Goal: Task Accomplishment & Management: Contribute content

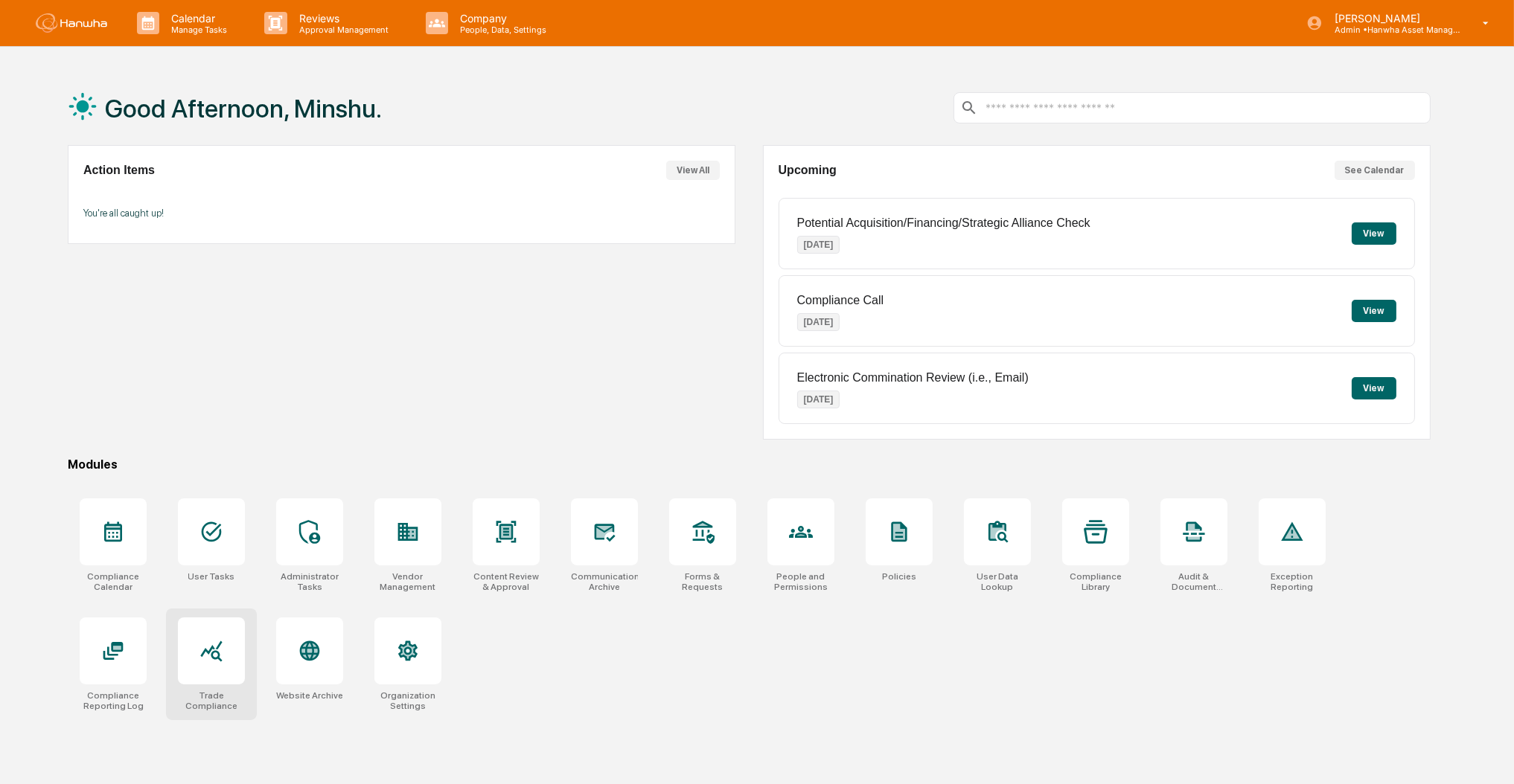
click at [227, 659] on div at bounding box center [212, 651] width 67 height 67
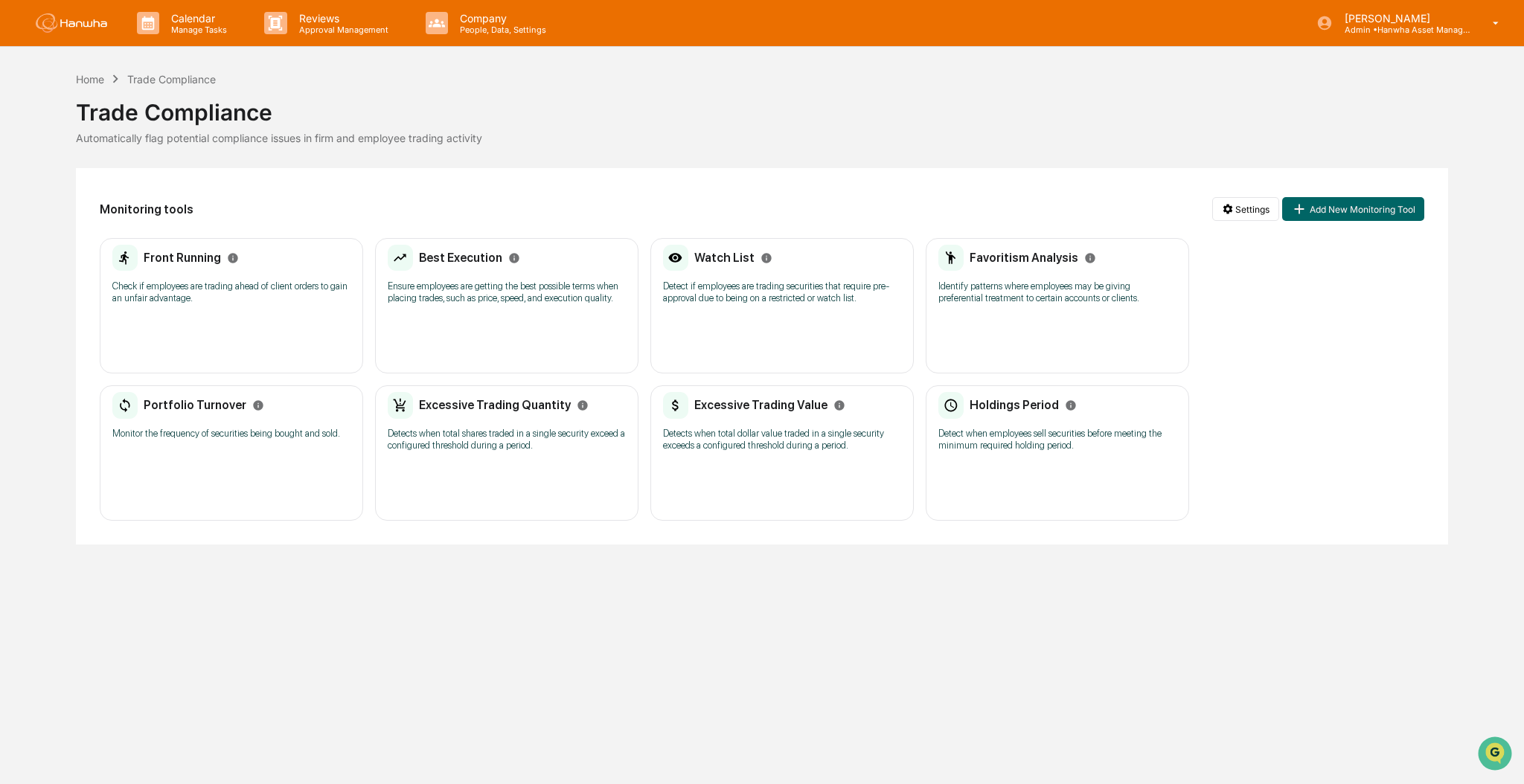
click at [695, 296] on p "Detect if employees are trading securities that require pre-approval due to bei…" at bounding box center [783, 292] width 238 height 24
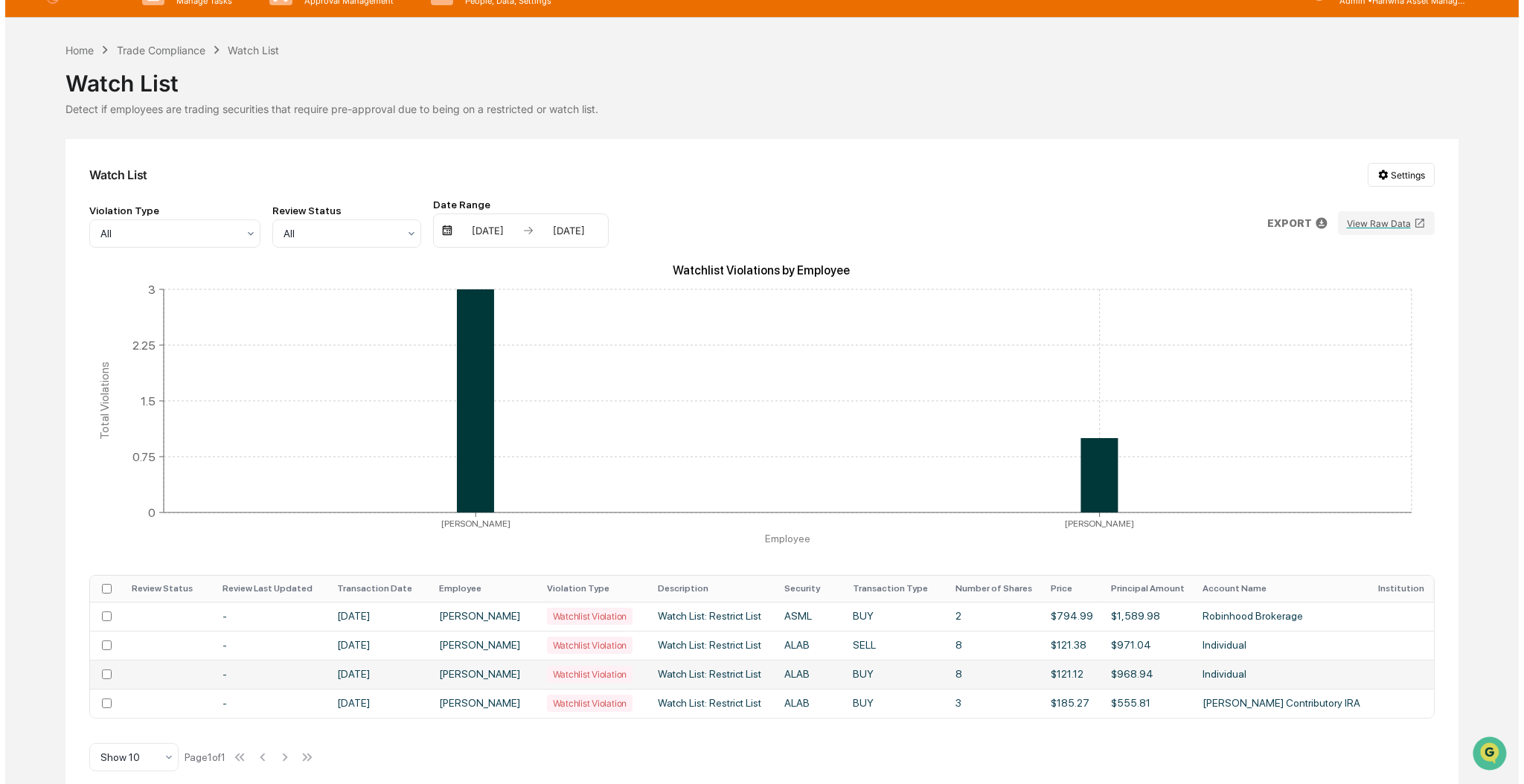
scroll to position [45, 0]
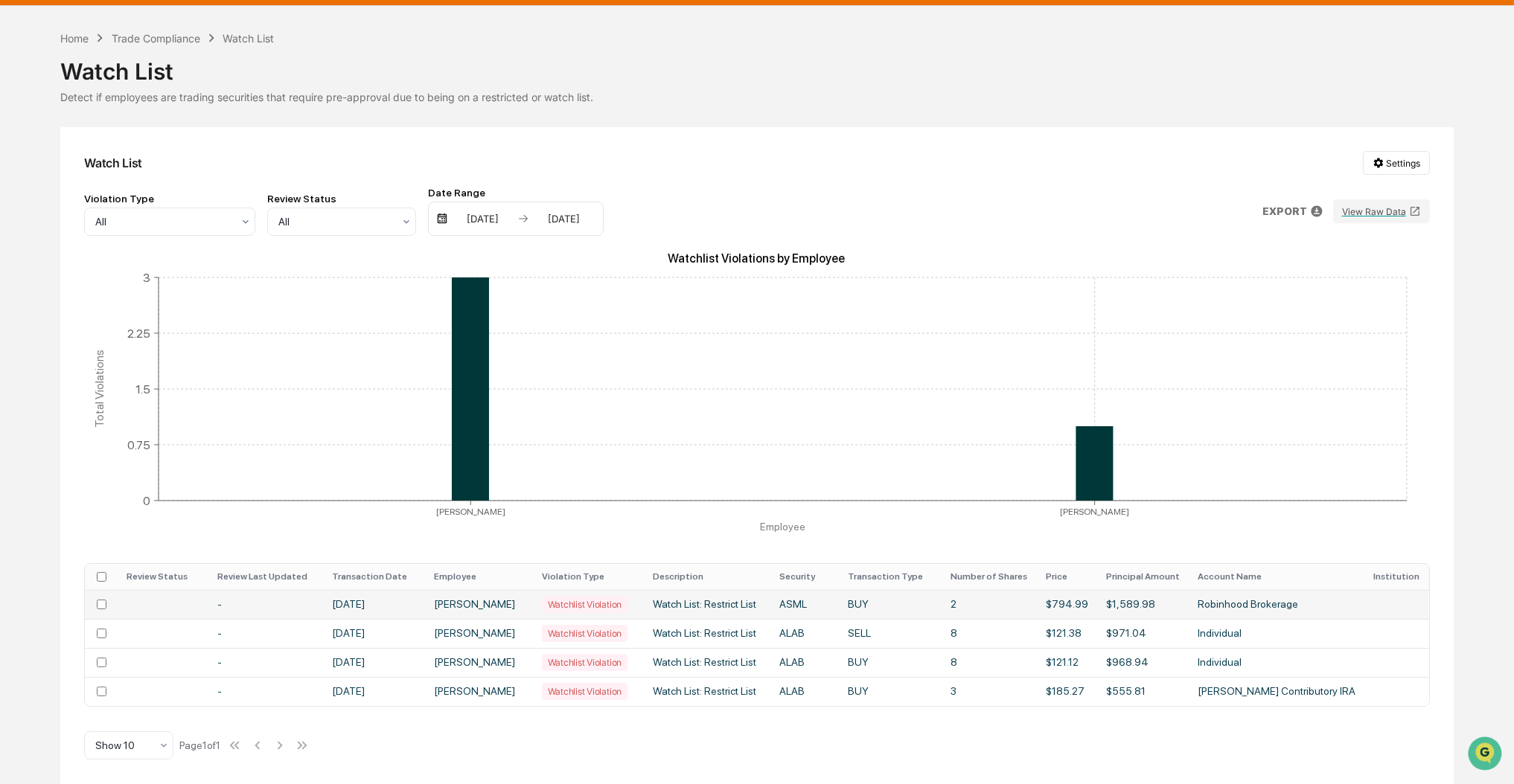
click at [579, 600] on div "Watchlist Violation" at bounding box center [585, 604] width 85 height 17
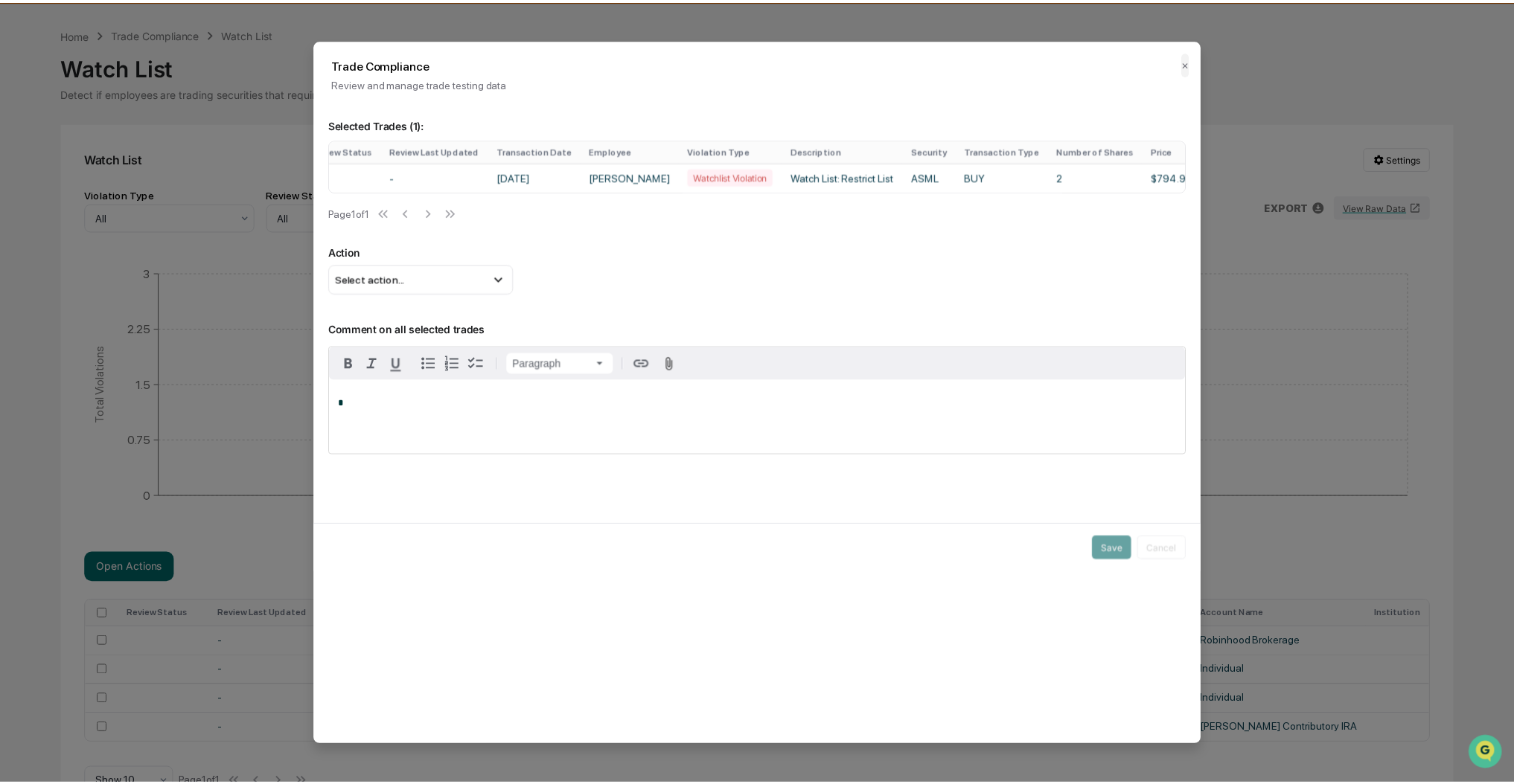
scroll to position [0, 220]
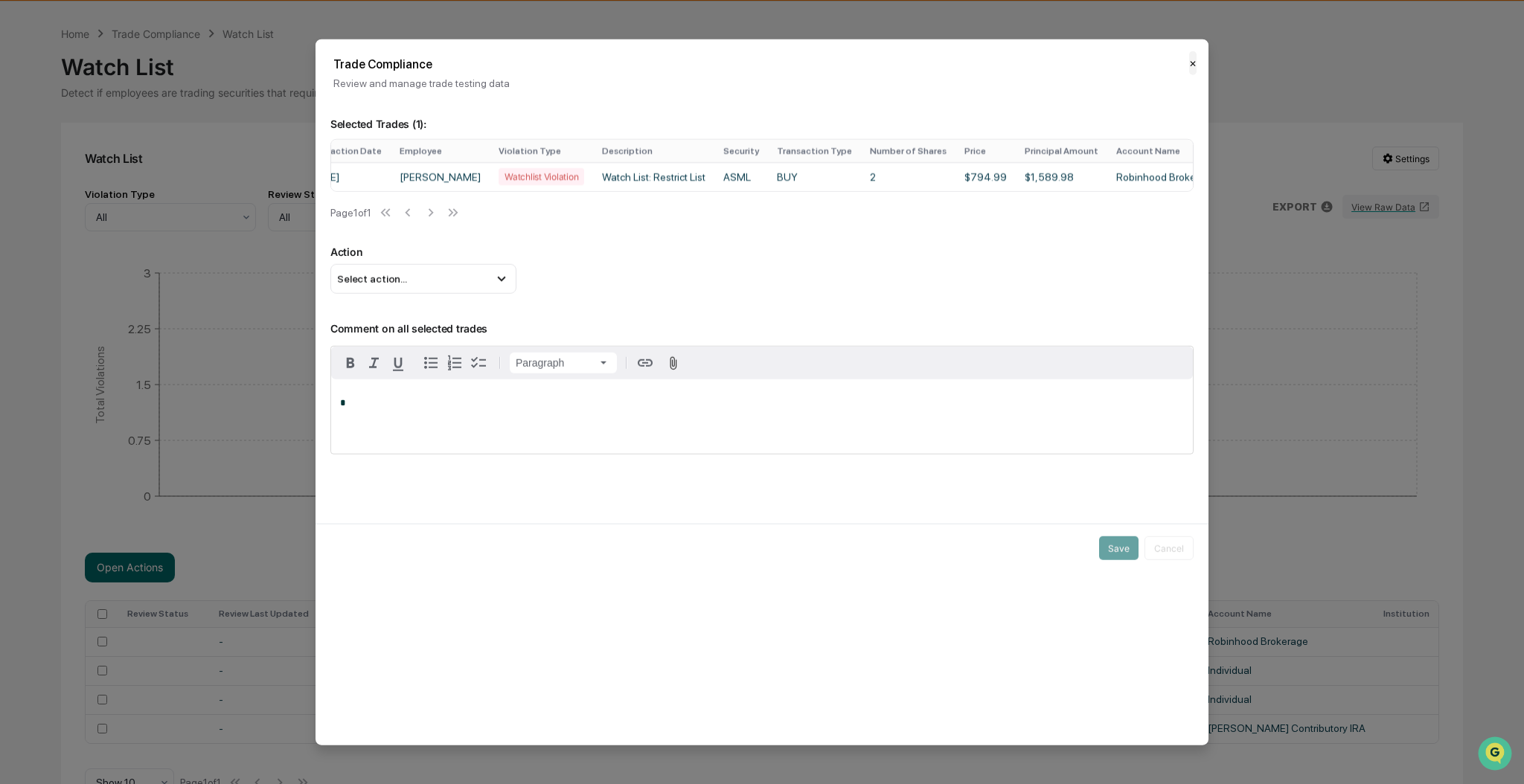
click at [1195, 60] on button "✕" at bounding box center [1192, 63] width 7 height 24
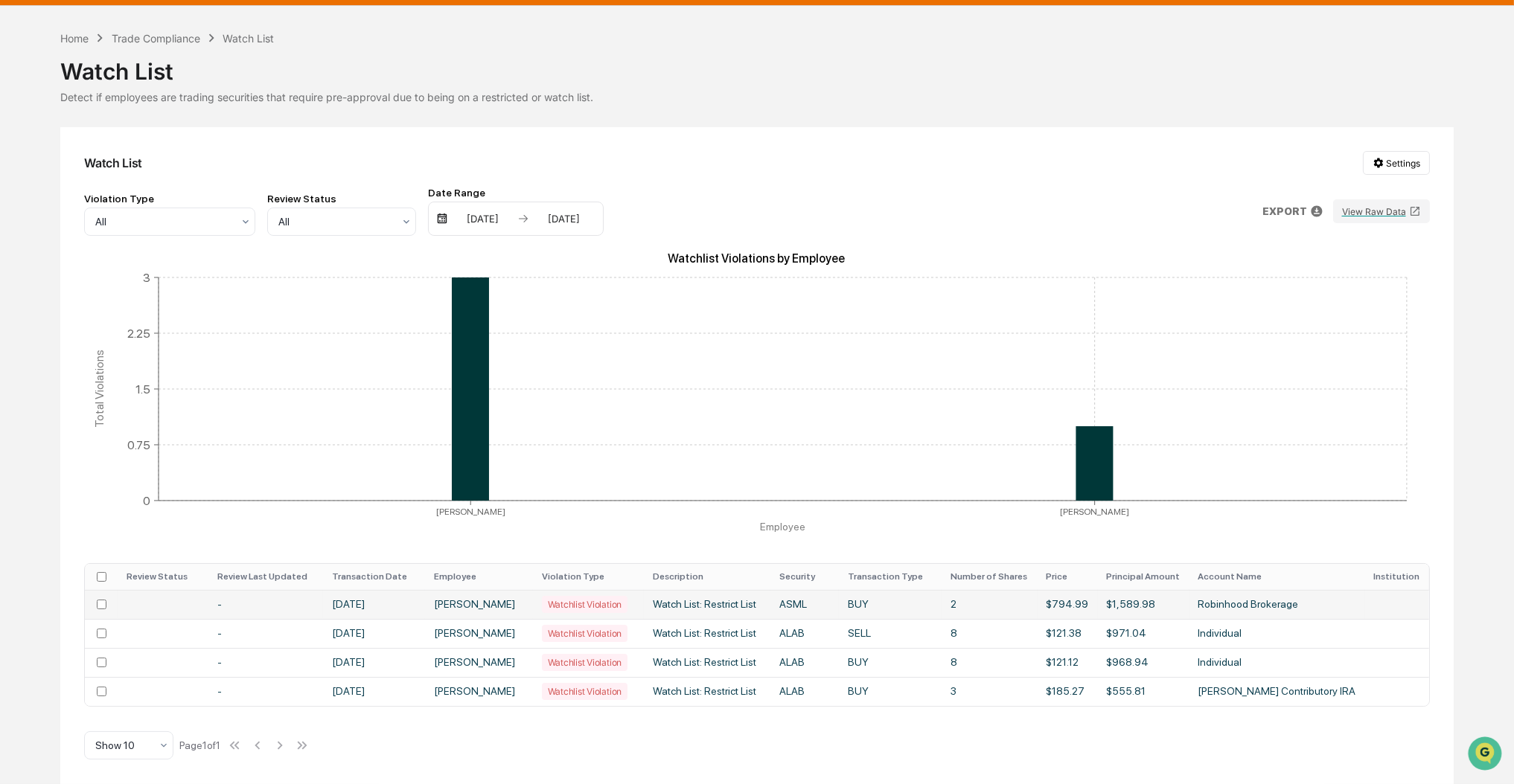
click at [610, 596] on div "Watchlist Violation" at bounding box center [585, 604] width 85 height 17
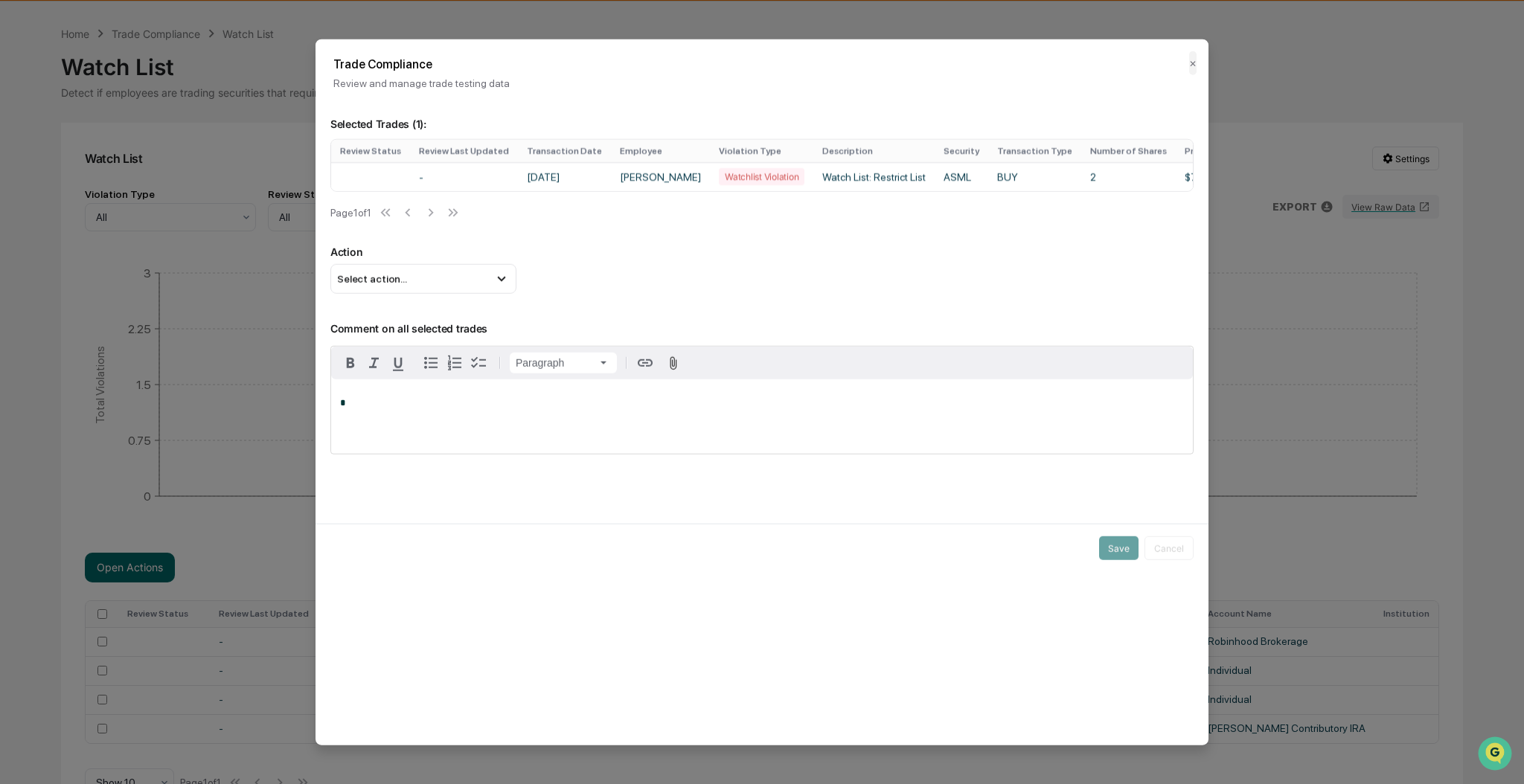
click at [447, 418] on div "*" at bounding box center [762, 416] width 862 height 75
click at [418, 274] on div "Select action..." at bounding box center [423, 279] width 186 height 30
click at [429, 346] on div "Mark Not Item of Interest" at bounding box center [424, 338] width 174 height 16
click at [447, 418] on div "*" at bounding box center [762, 416] width 862 height 75
drag, startPoint x: 562, startPoint y: 410, endPoint x: 720, endPoint y: 403, distance: 158.2
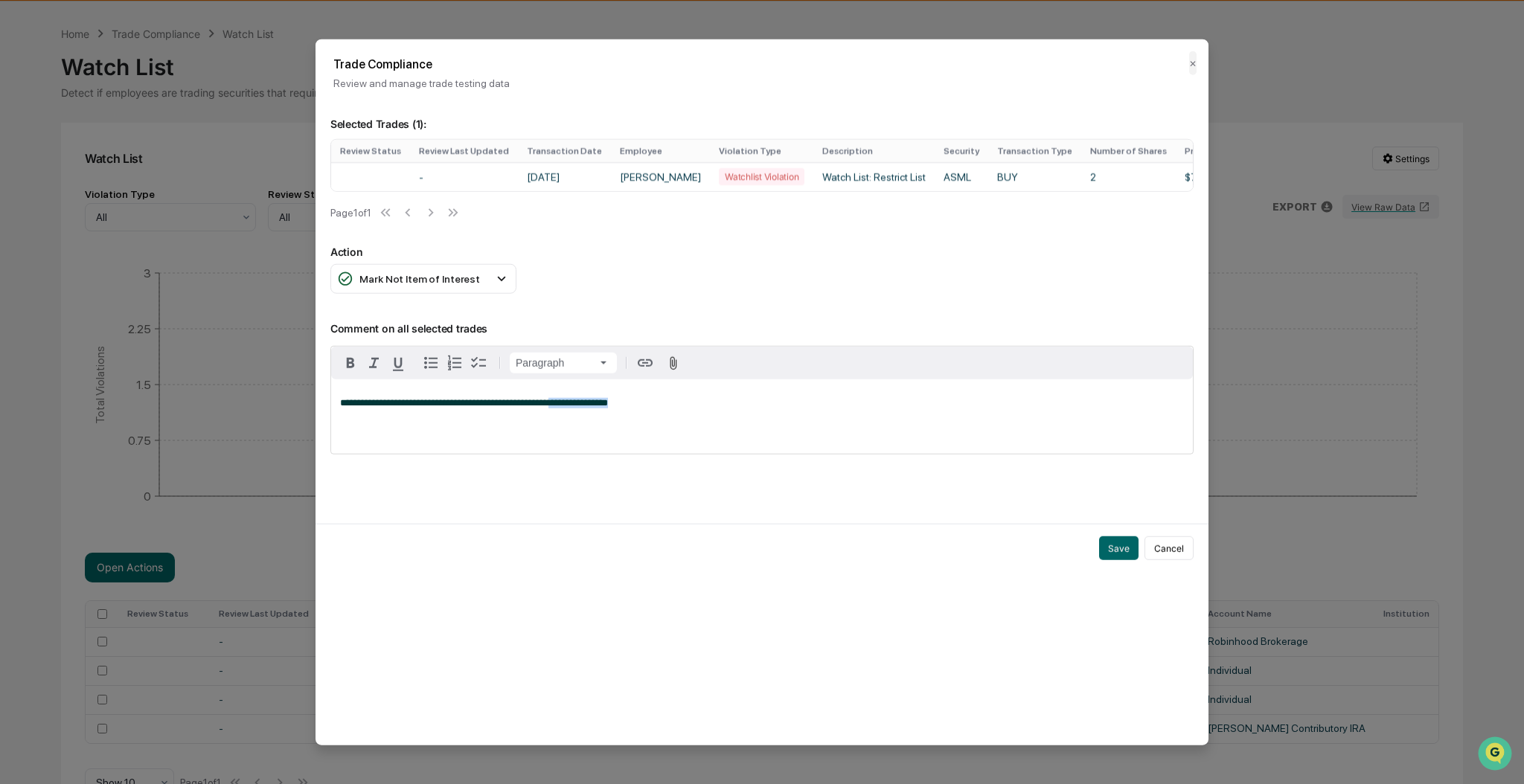
click at [720, 405] on p "**********" at bounding box center [762, 403] width 844 height 11
click at [1116, 552] on button "Save" at bounding box center [1119, 548] width 39 height 24
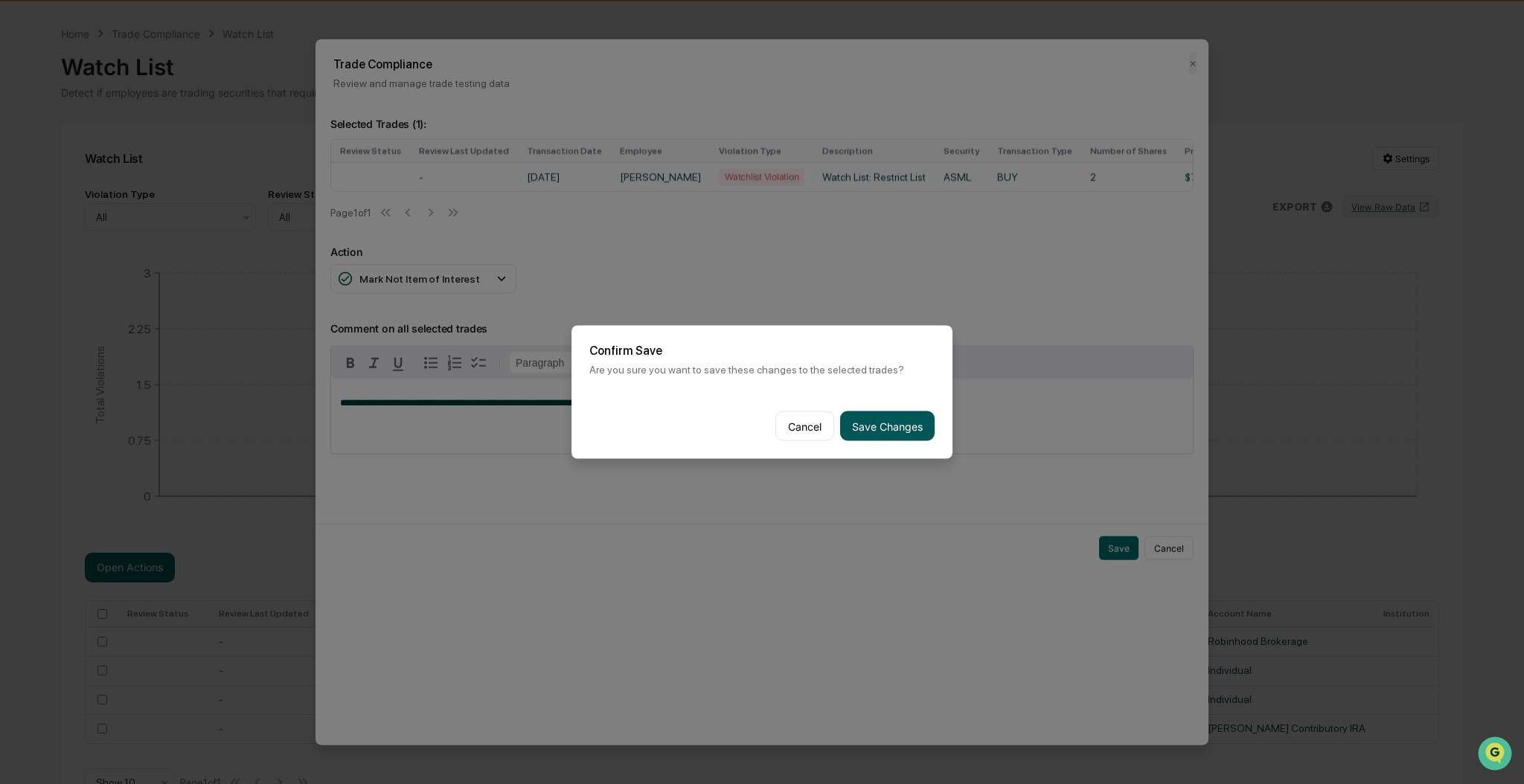
click at [879, 426] on button "Save Changes" at bounding box center [887, 426] width 94 height 30
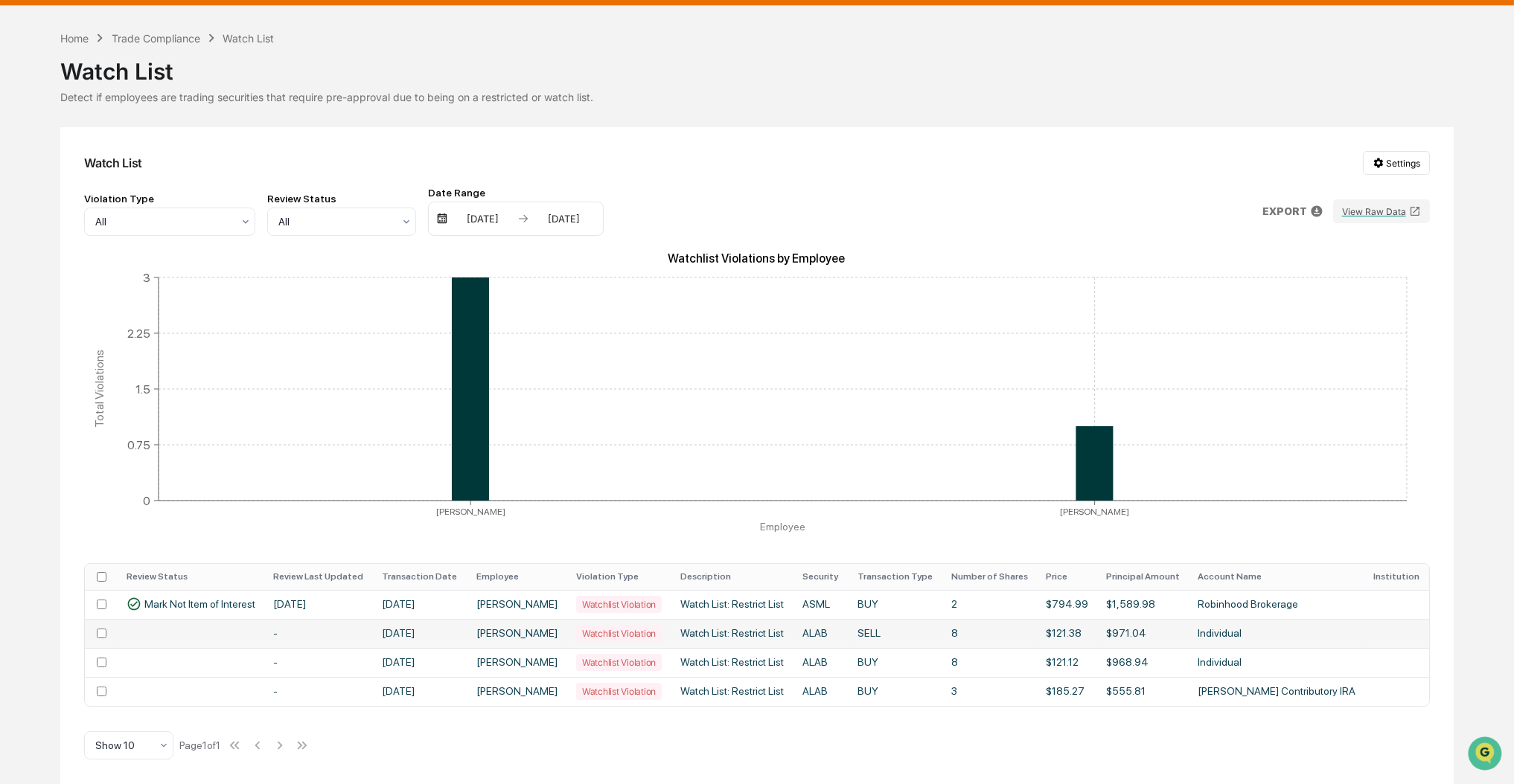
click at [214, 636] on td at bounding box center [190, 633] width 147 height 29
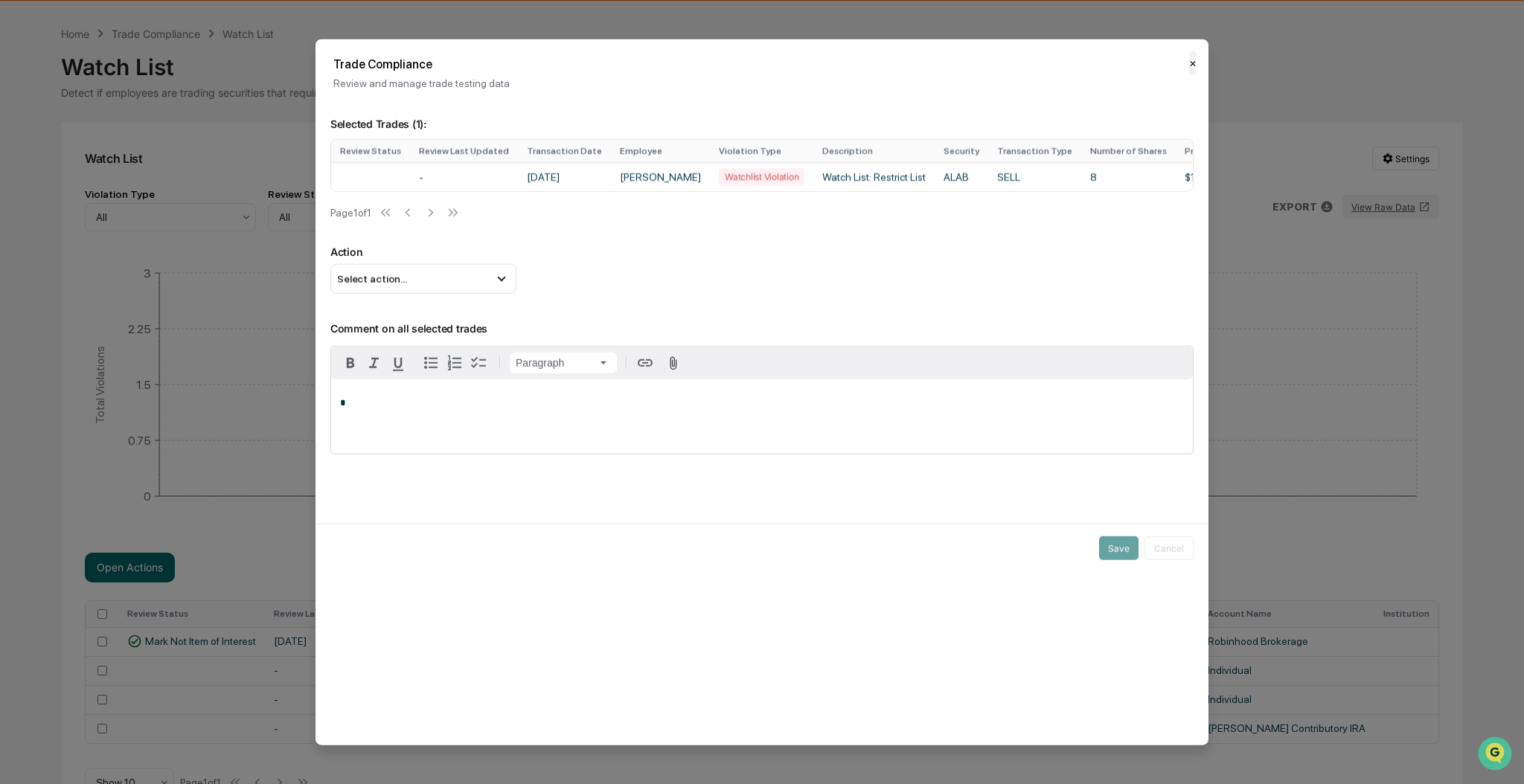
click at [1191, 61] on button "✕" at bounding box center [1192, 63] width 7 height 24
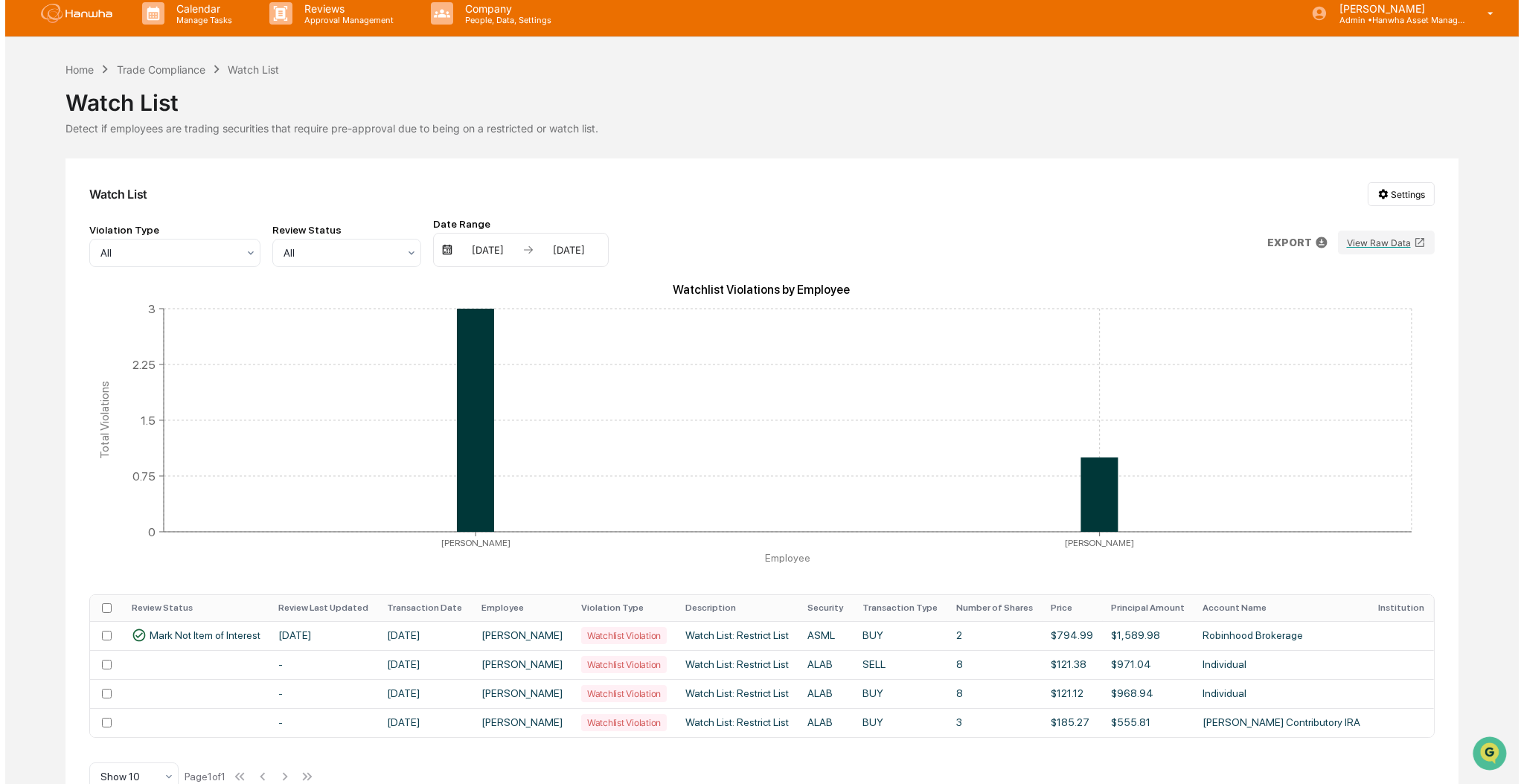
scroll to position [0, 0]
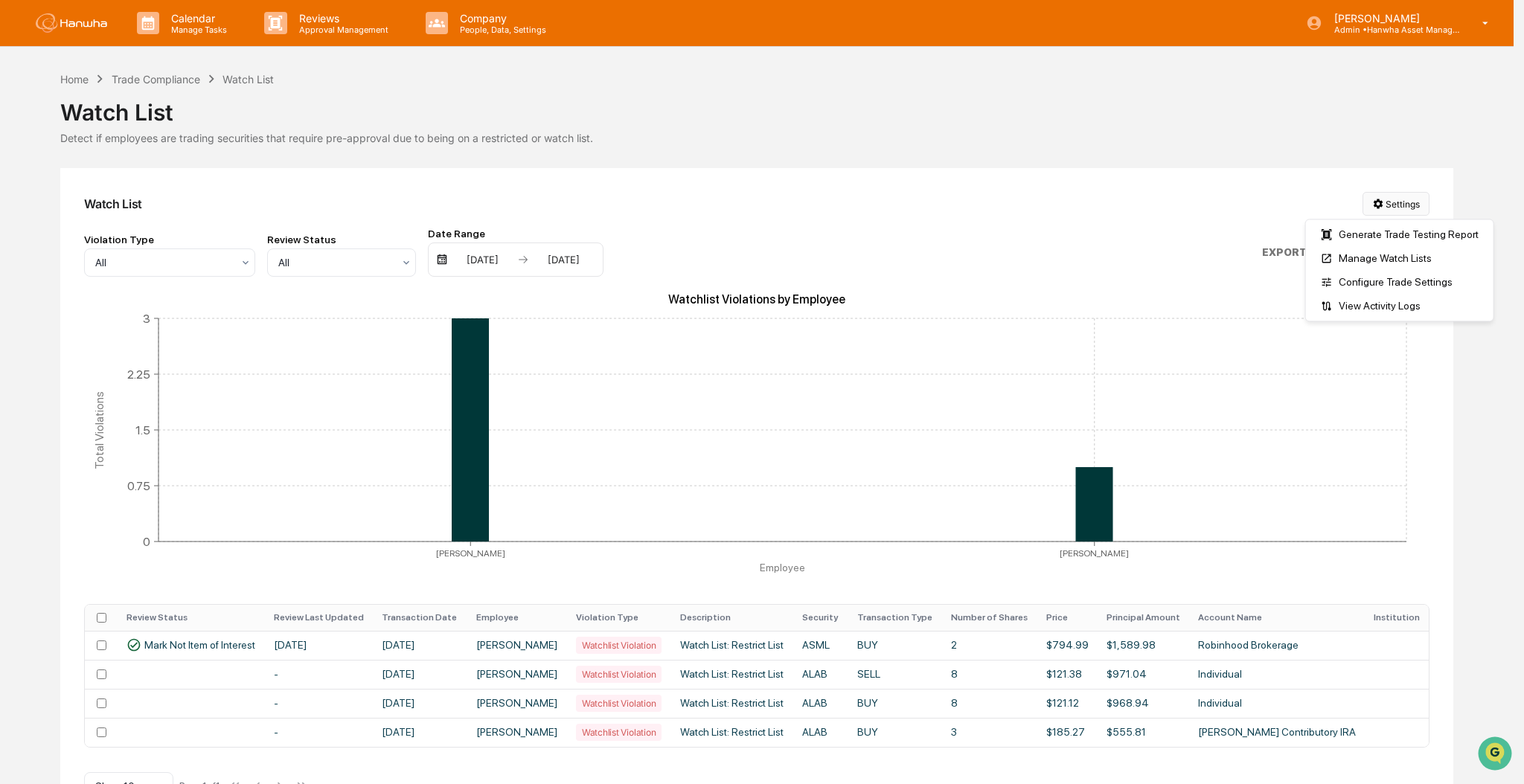
click at [1410, 205] on html "Calendar Manage Tasks Reviews Approval Management Company People, Data, Setting…" at bounding box center [762, 392] width 1524 height 784
click at [1403, 260] on div "Manage Watch Lists" at bounding box center [1399, 258] width 181 height 24
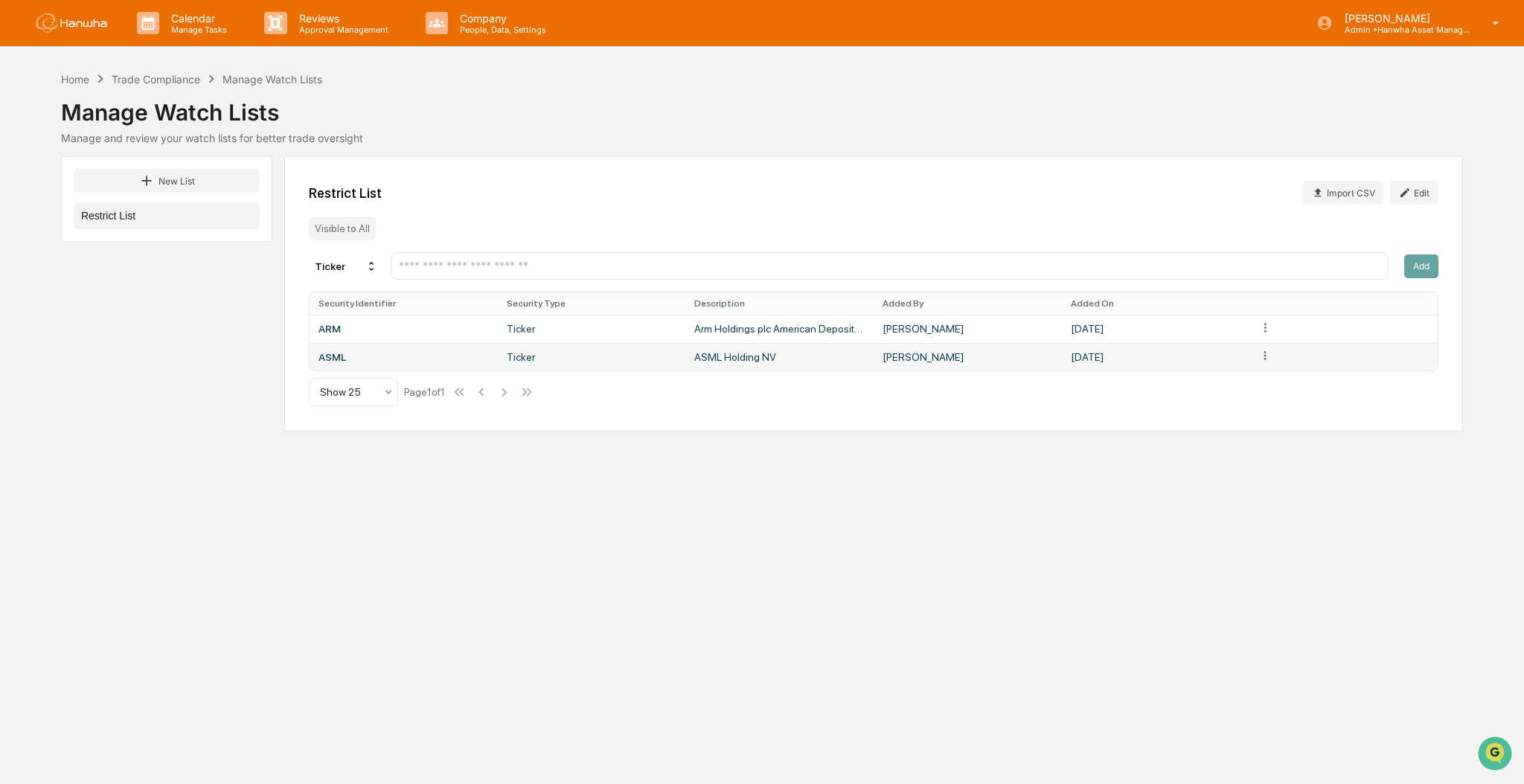
click at [1267, 361] on html "Calendar Manage Tasks Reviews Approval Management Company People, Data, Setting…" at bounding box center [762, 392] width 1524 height 784
click at [1258, 380] on div "Delete" at bounding box center [1266, 383] width 95 height 24
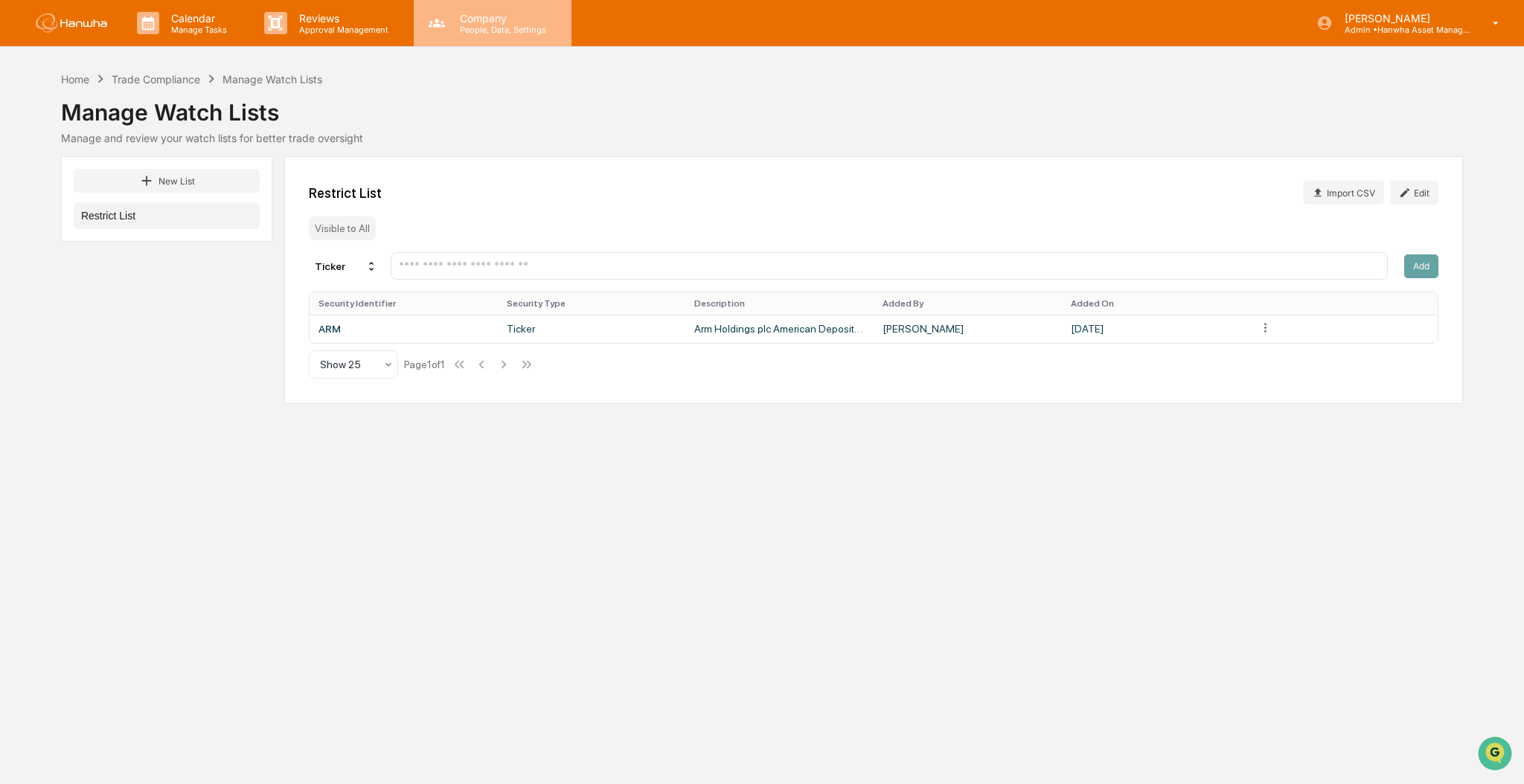
drag, startPoint x: 418, startPoint y: 47, endPoint x: 475, endPoint y: 28, distance: 60.1
click at [434, 44] on div "Calendar Manage Tasks Reviews Approval Management Company People, Data, Setting…" at bounding box center [762, 23] width 1524 height 47
click at [493, 23] on p "Company" at bounding box center [501, 18] width 106 height 12
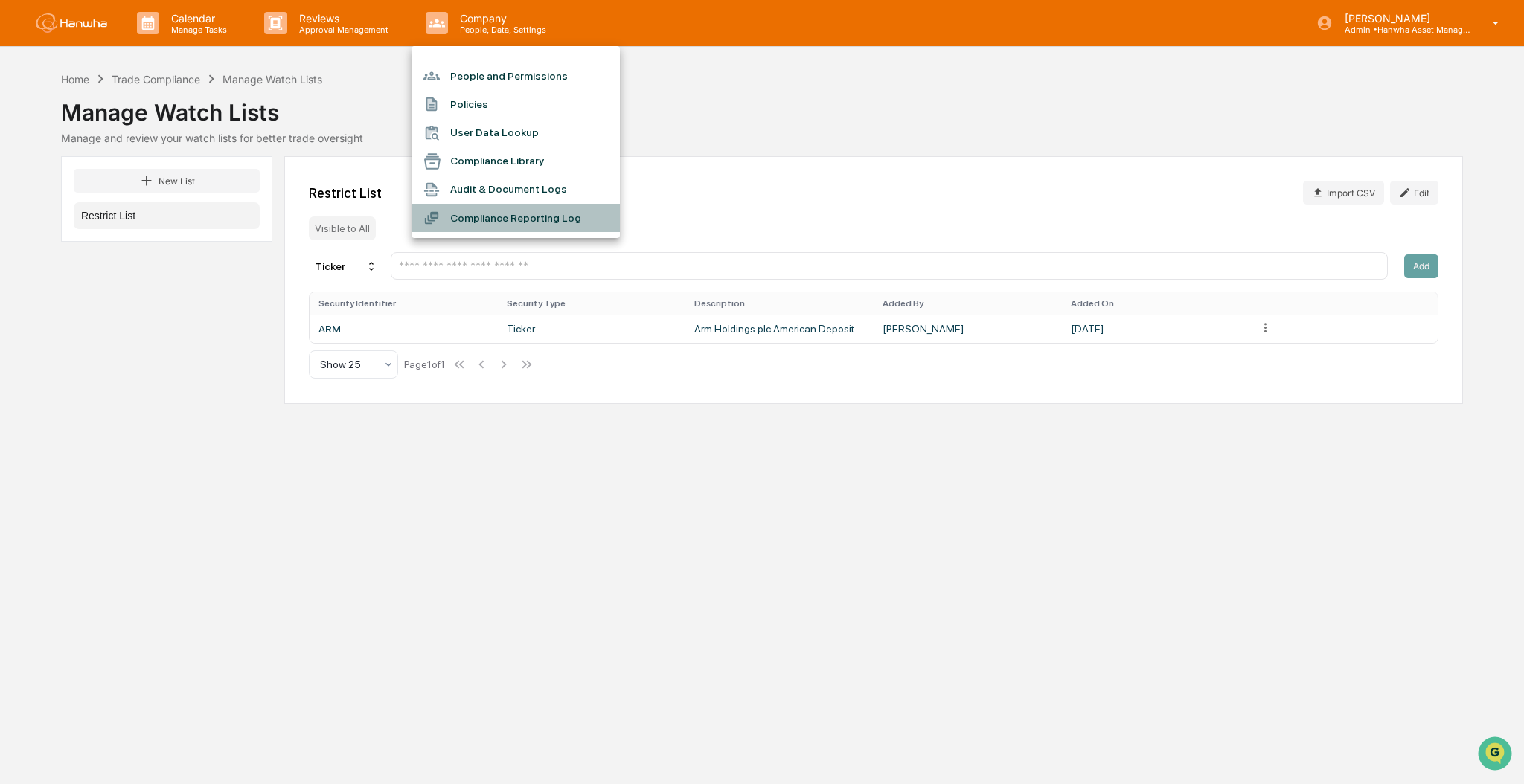
click at [524, 215] on li "Compliance Reporting Log" at bounding box center [516, 218] width 209 height 28
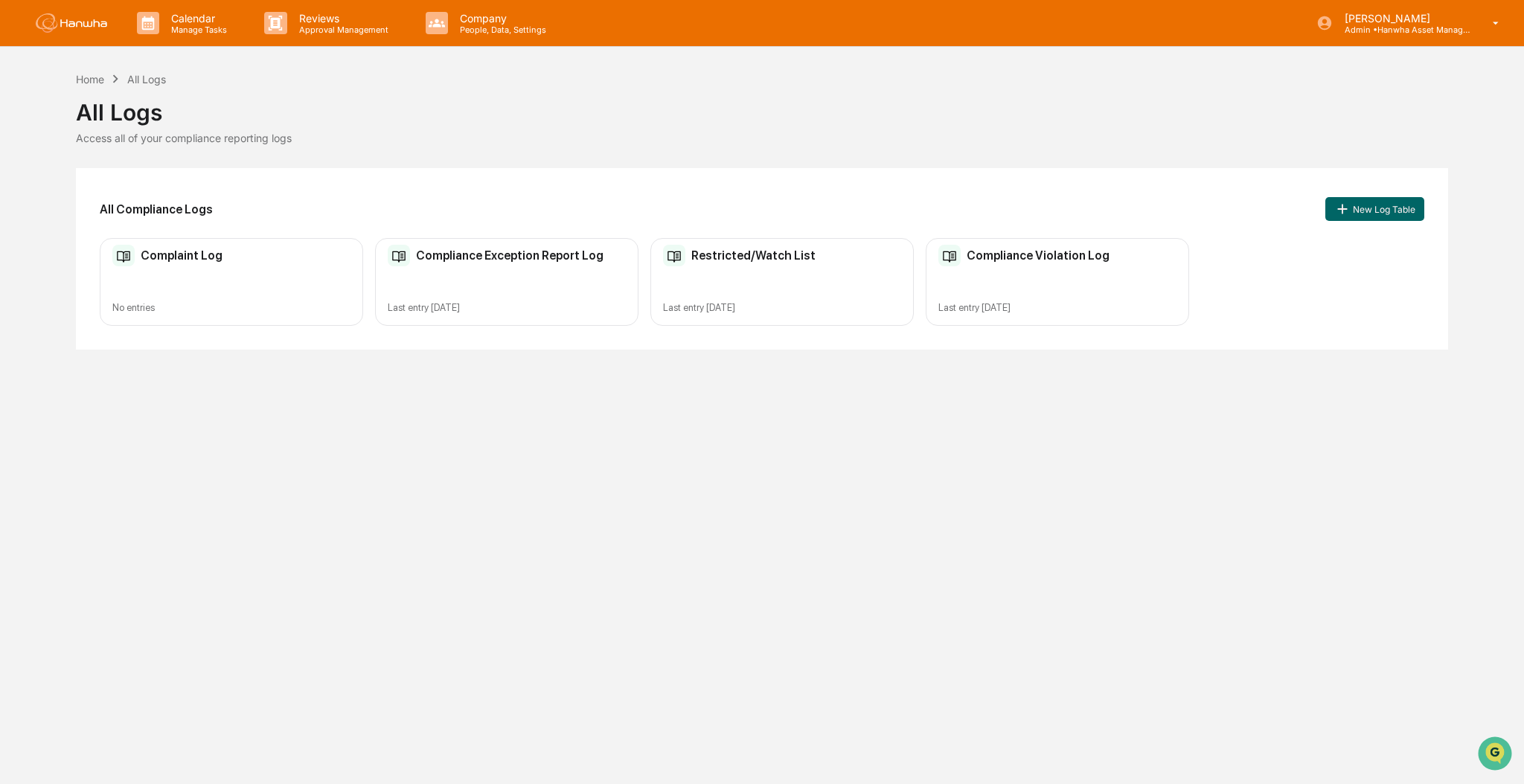
click at [699, 268] on div "Restricted/Watch List Last entry [DATE]" at bounding box center [782, 282] width 264 height 89
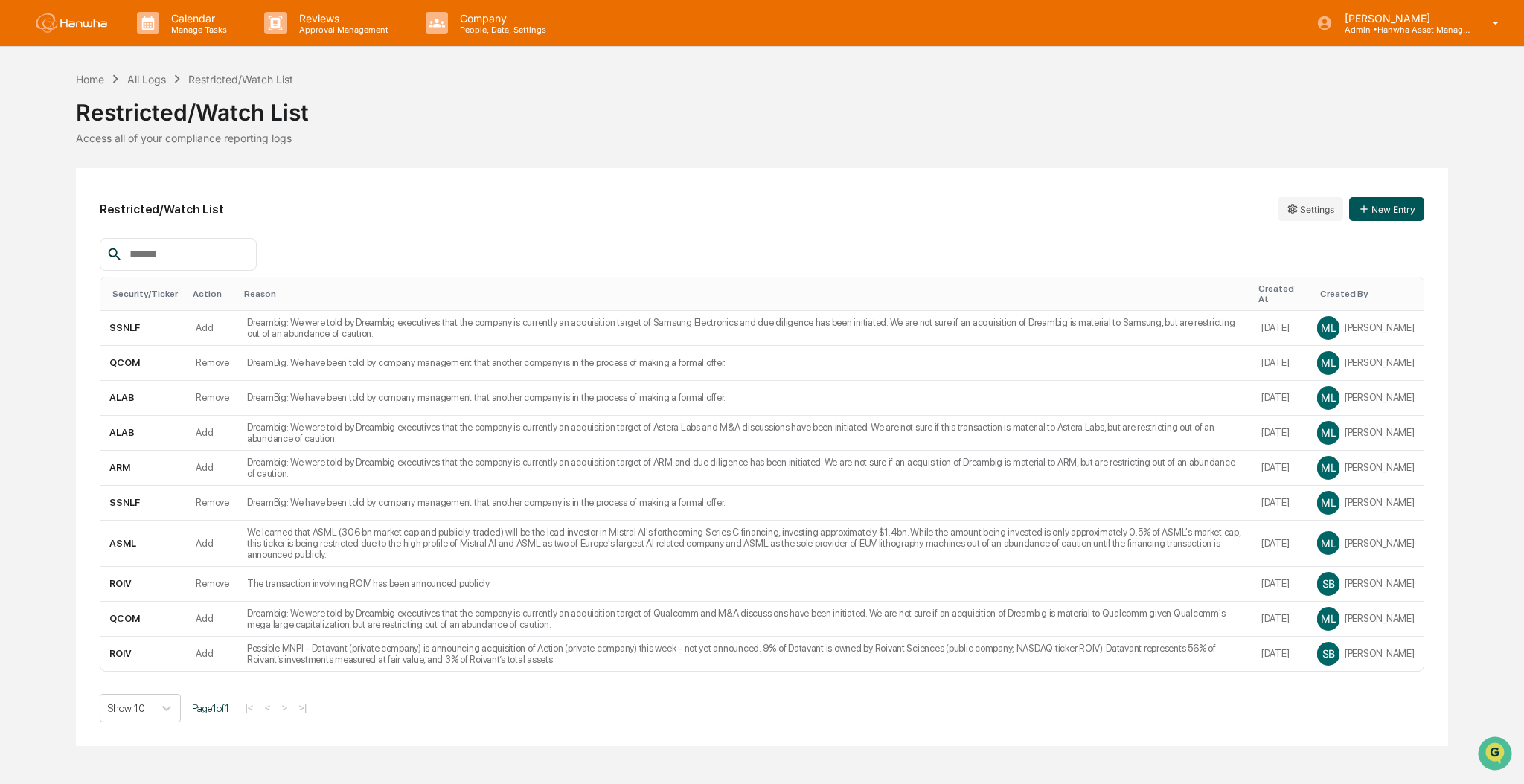
click at [1407, 208] on button "New Entry" at bounding box center [1387, 209] width 76 height 24
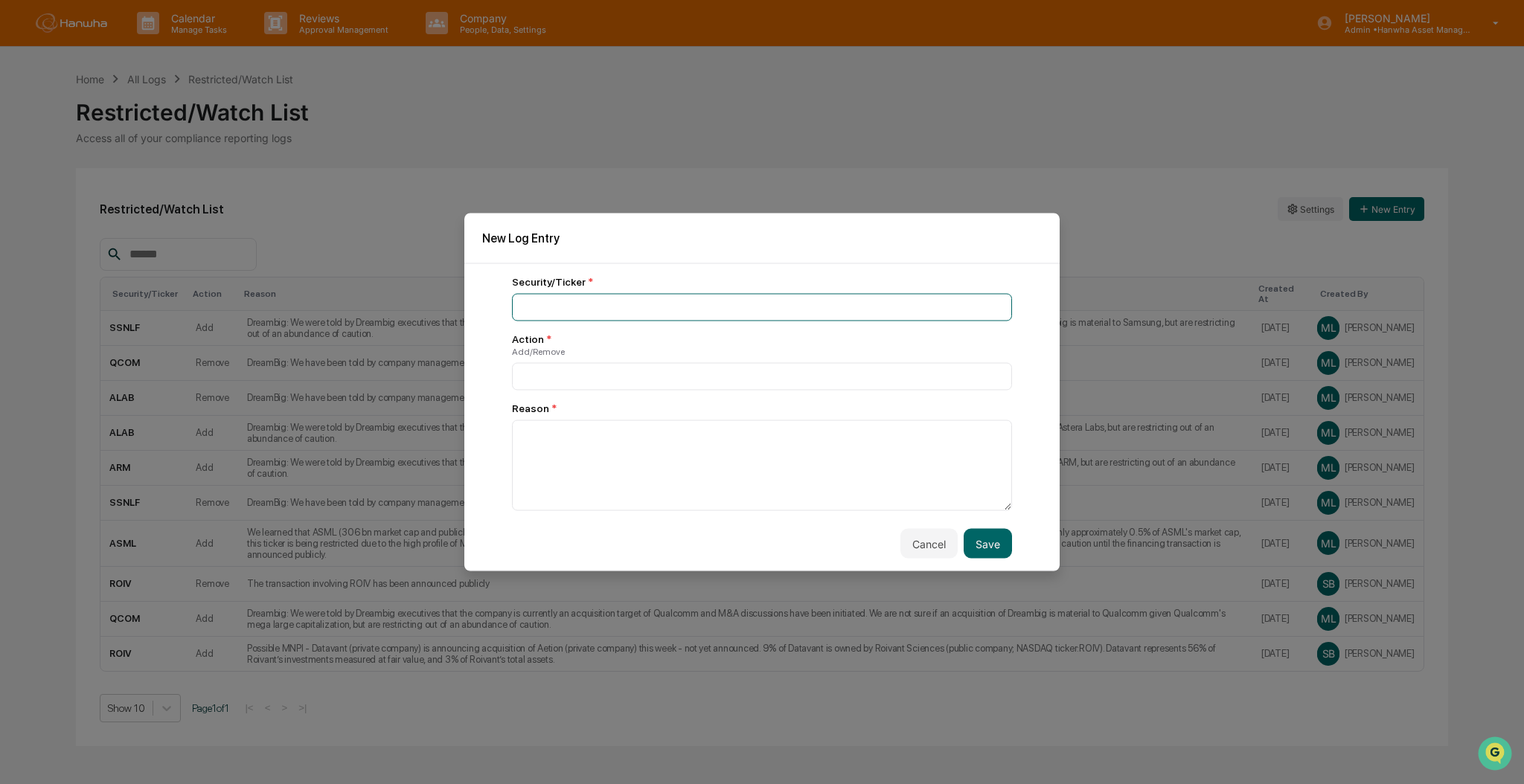
drag, startPoint x: 599, startPoint y: 298, endPoint x: 602, endPoint y: 291, distance: 7.6
click at [600, 295] on input at bounding box center [762, 308] width 500 height 28
click at [628, 300] on input at bounding box center [762, 308] width 500 height 28
type input "****"
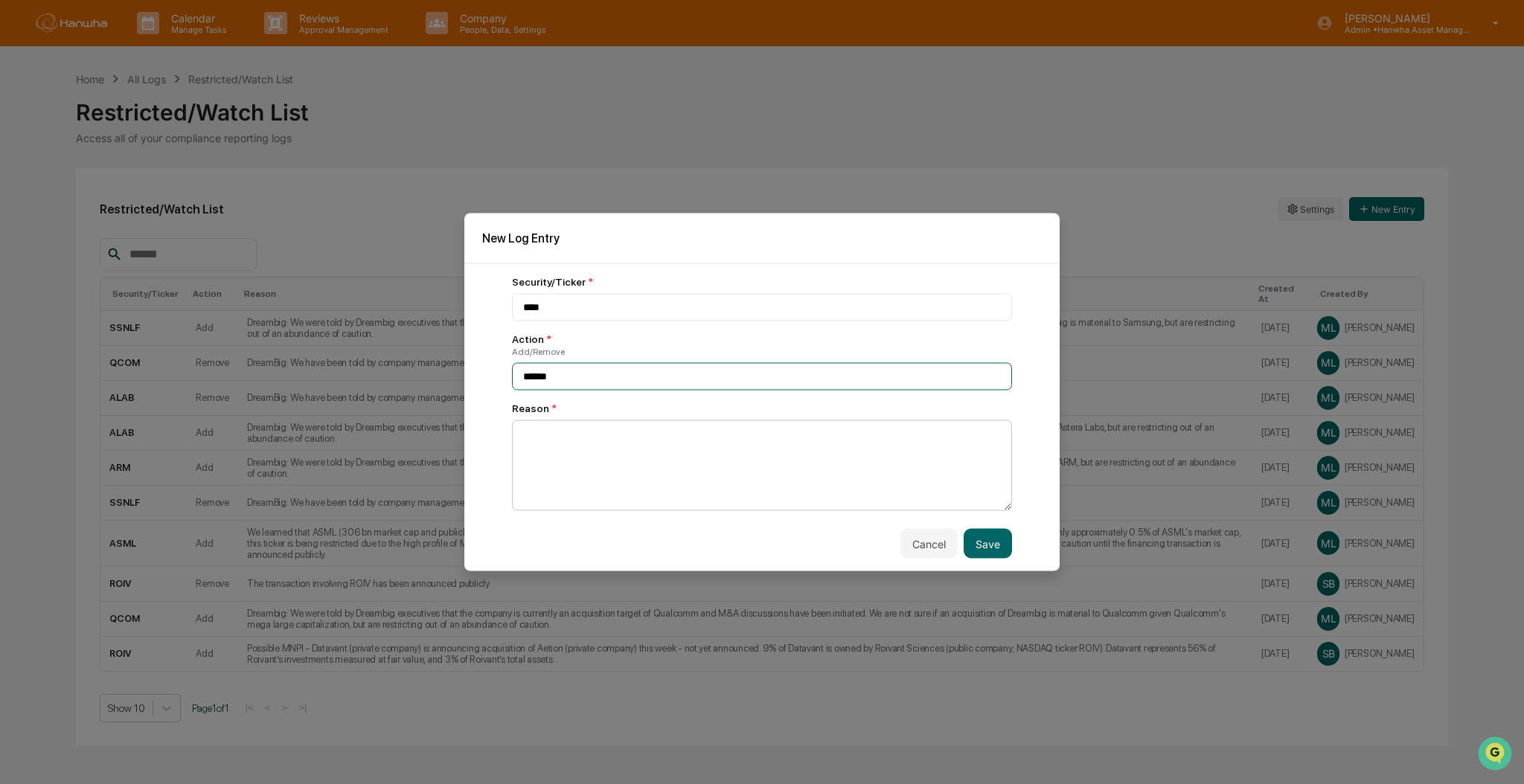
type input "******"
click at [694, 449] on textarea at bounding box center [762, 465] width 500 height 91
paste textarea "**********"
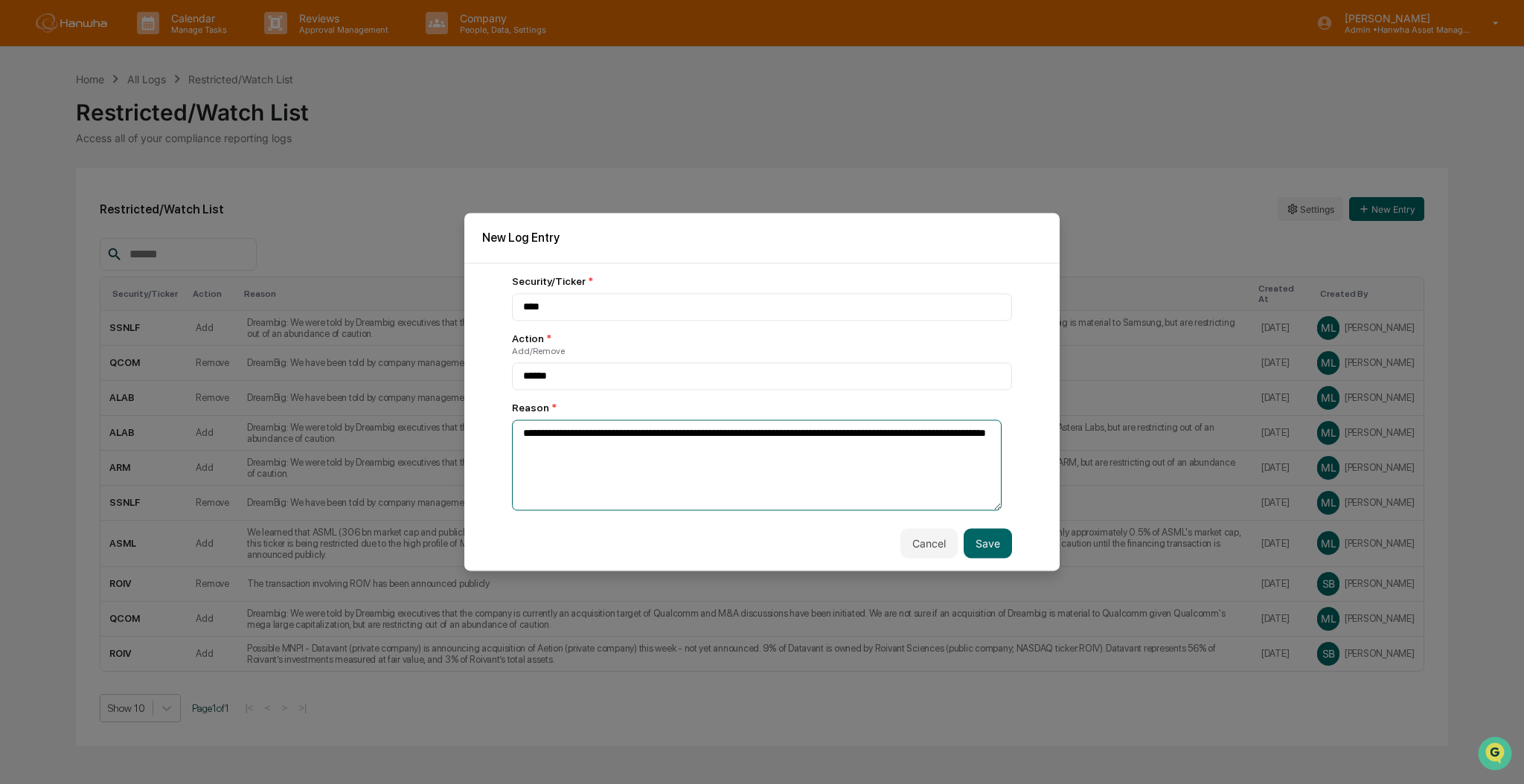
click at [521, 435] on textarea "**********" at bounding box center [757, 465] width 489 height 91
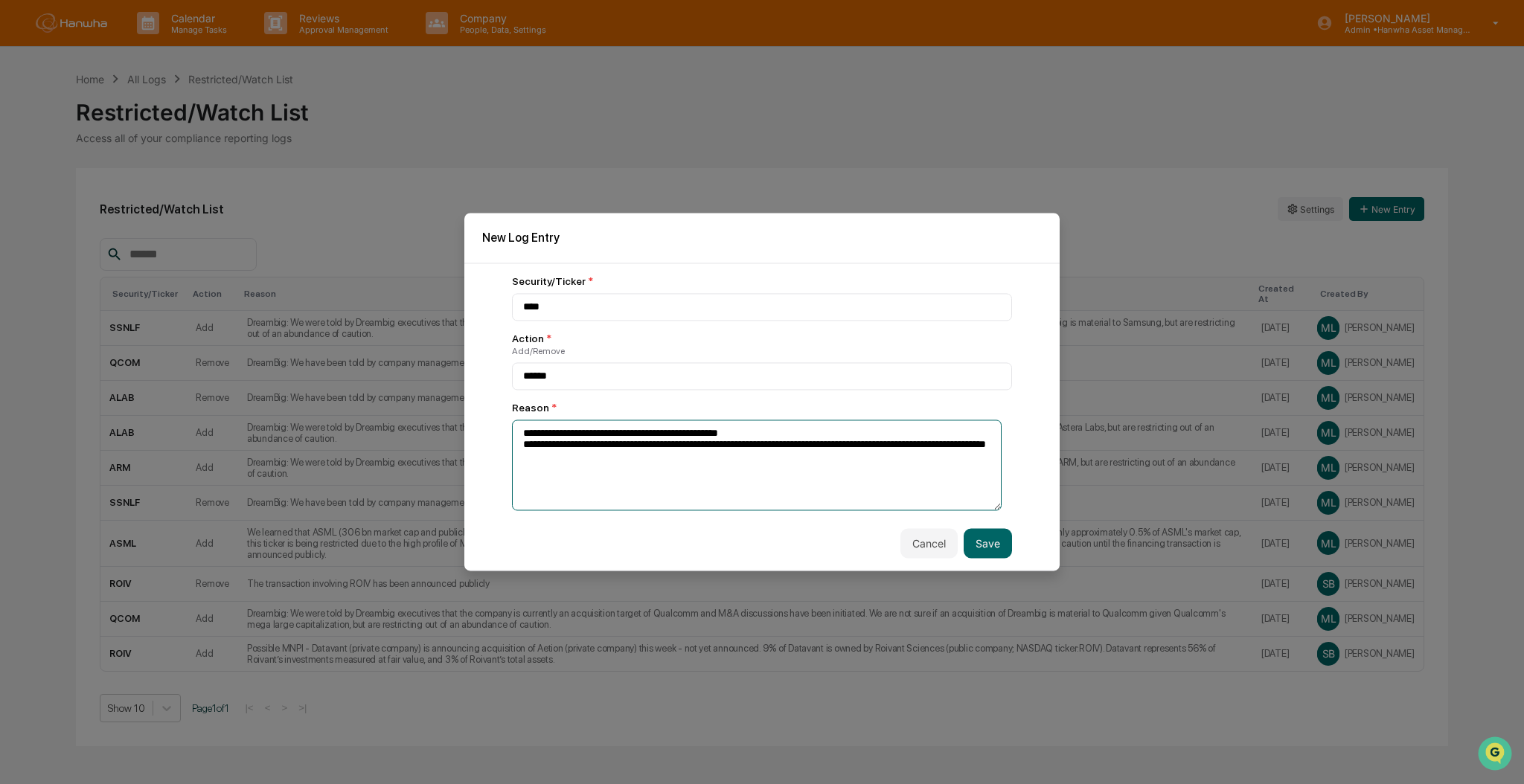
click at [772, 434] on textarea "**********" at bounding box center [757, 465] width 489 height 91
drag, startPoint x: 746, startPoint y: 434, endPoint x: 755, endPoint y: 440, distance: 10.8
click at [746, 436] on textarea "**********" at bounding box center [757, 465] width 489 height 91
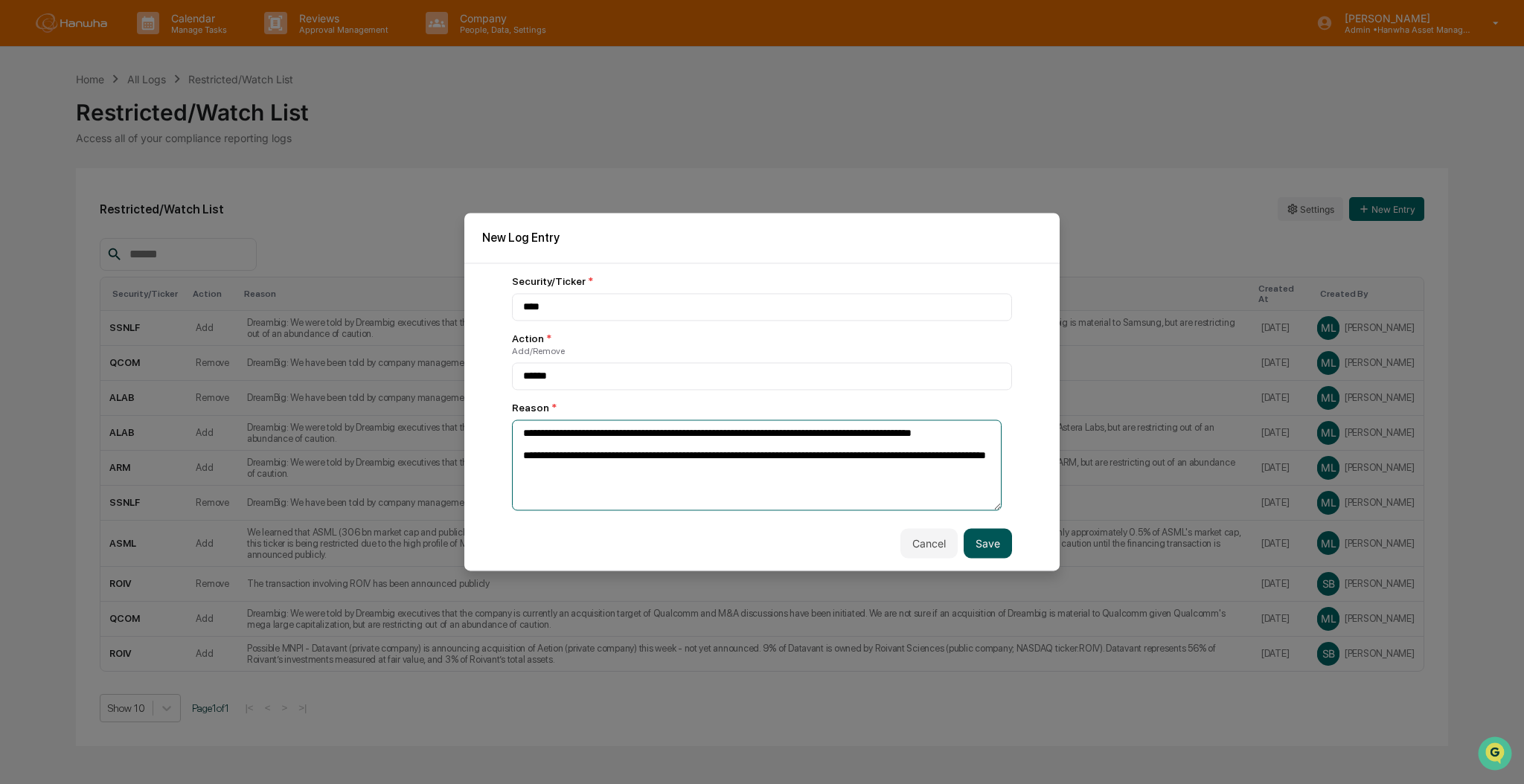
type textarea "**********"
click at [984, 543] on button "Save" at bounding box center [988, 543] width 48 height 30
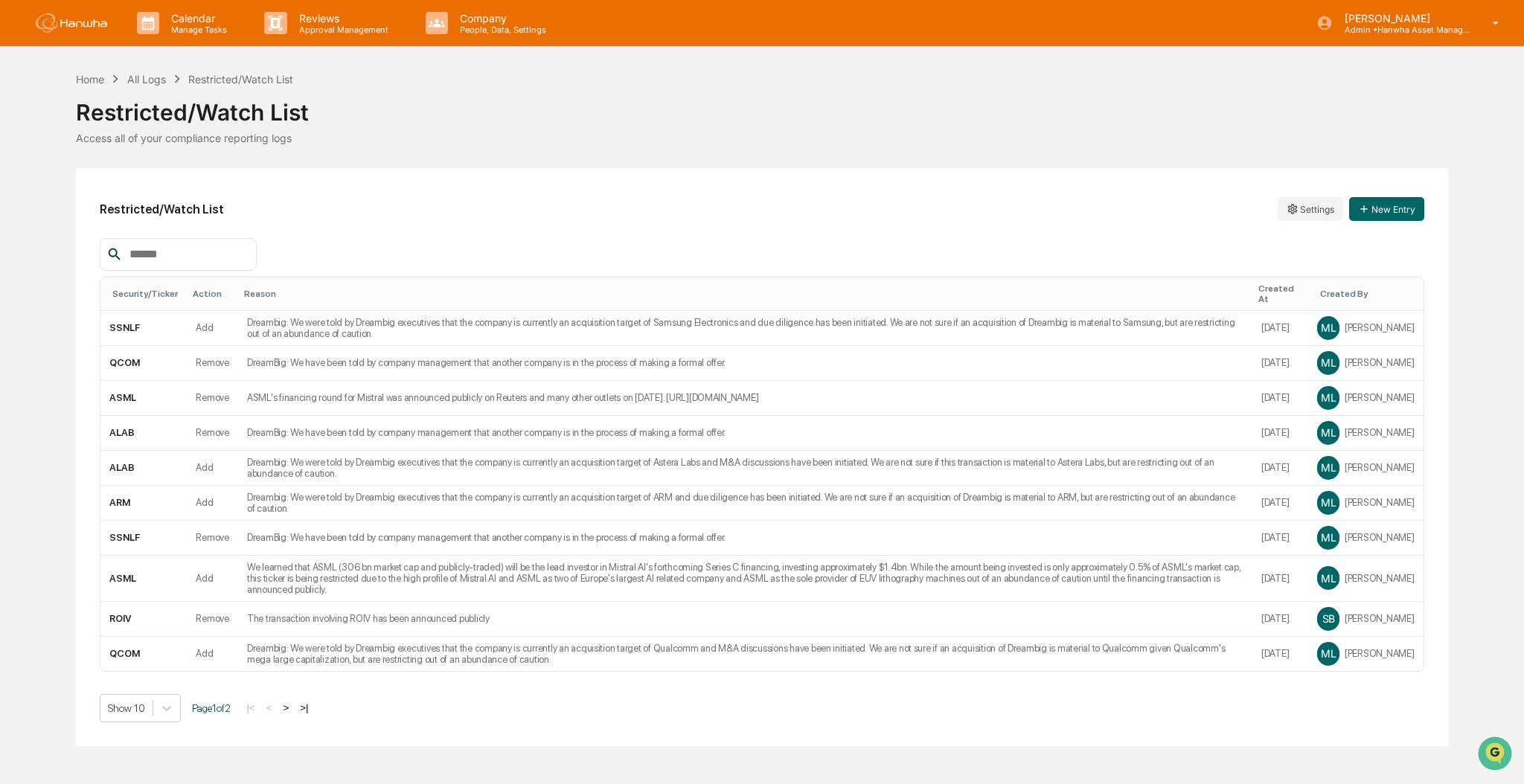
click at [753, 179] on div "Restricted/Watch List Settings New Entry Security/Ticker Action Reason Created …" at bounding box center [761, 457] width 1372 height 578
